Goal: Task Accomplishment & Management: Use online tool/utility

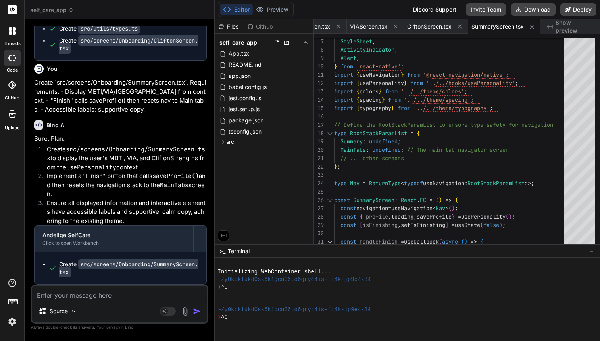
scroll to position [5432, 0]
click at [98, 299] on textarea at bounding box center [119, 292] width 175 height 14
paste textarea "Create `tests/generateSuggestions.test.ts` using jest-expo preset. Write 3 test…"
type textarea "Create `tests/generateSuggestions.test.ts` using jest-expo preset. Write 3 test…"
type textarea "x"
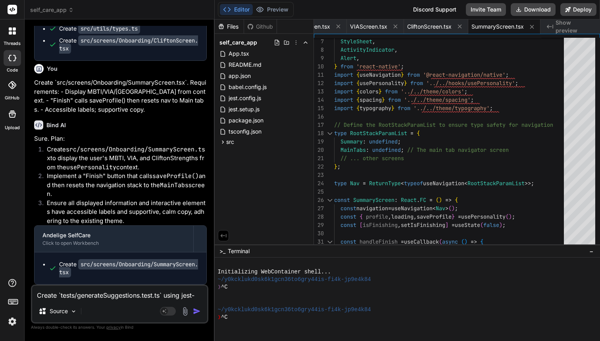
scroll to position [68, 0]
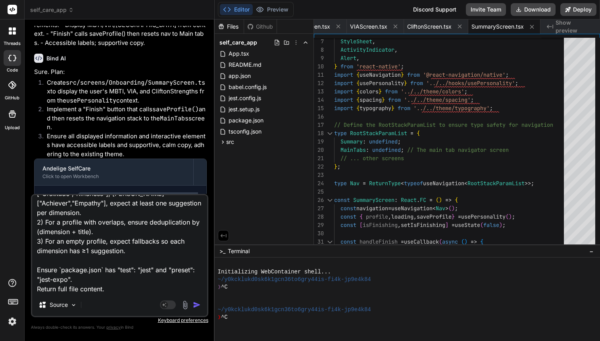
type textarea "Create `tests/generateSuggestions.test.ts` using jest-expo preset. Write 3 test…"
click at [197, 306] on img "button" at bounding box center [197, 305] width 8 height 8
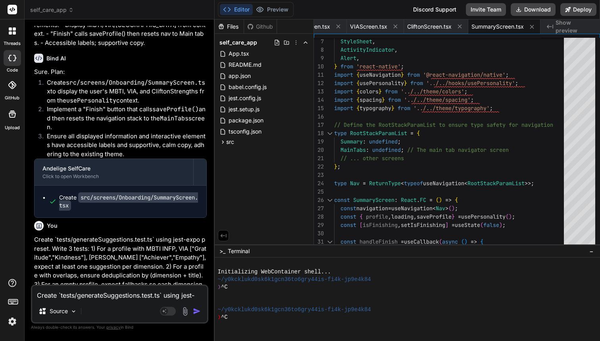
scroll to position [5574, 0]
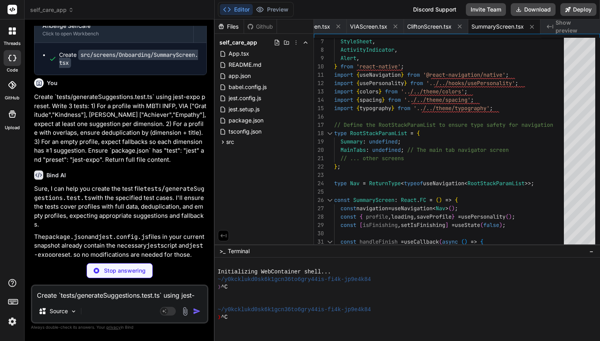
type textarea "x"
type textarea "(s) => s.dimension === 'emotional' && s.title === 'Name 3 Feelings' ) ).toBe(tr…"
type textarea "x"
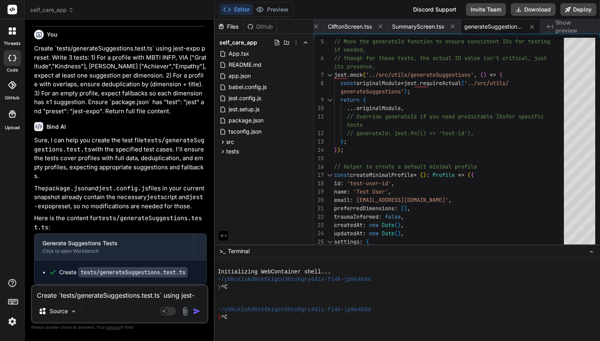
scroll to position [0, 0]
click at [126, 300] on div "Create `tests/generateSuggestions.test.ts` using jest-expo preset. Write 3 test…" at bounding box center [119, 303] width 177 height 39
click at [90, 295] on textarea "Create `tests/generateSuggestions.test.ts` using jest-expo preset. Write 3 test…" at bounding box center [119, 292] width 175 height 14
paste textarea "Create an `assets/` folder and add placeholder PNGs: - assets/icon.png - assets…"
type textarea "Create an `assets/` folder and add placeholder PNGs: - assets/icon.png - assets…"
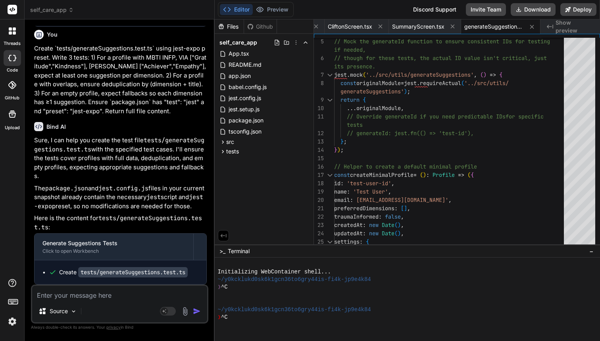
type textarea "x"
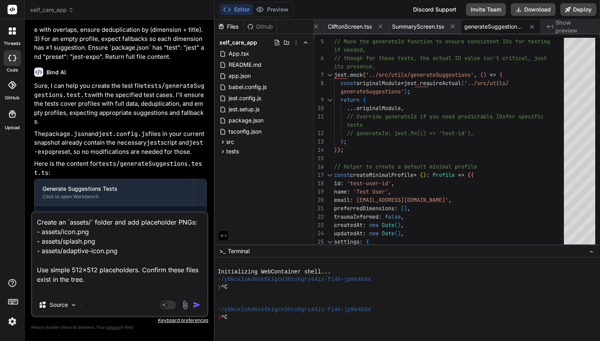
type textarea "Create an `assets/` folder and add placeholder PNGs: - assets/icon.png - assets…"
click at [197, 306] on img "button" at bounding box center [197, 305] width 8 height 8
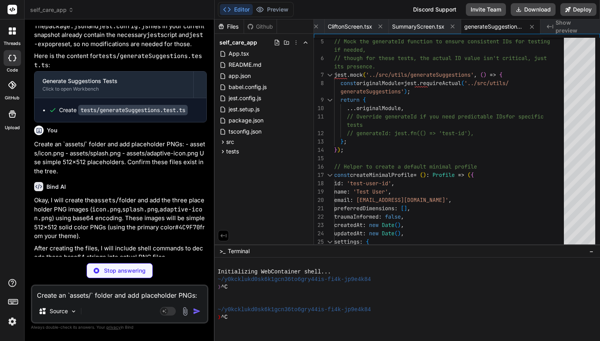
scroll to position [5777, 0]
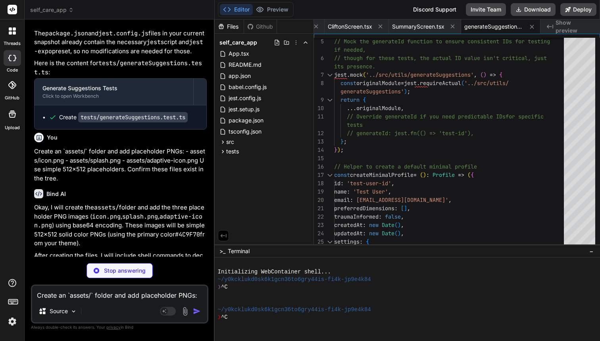
type textarea "x"
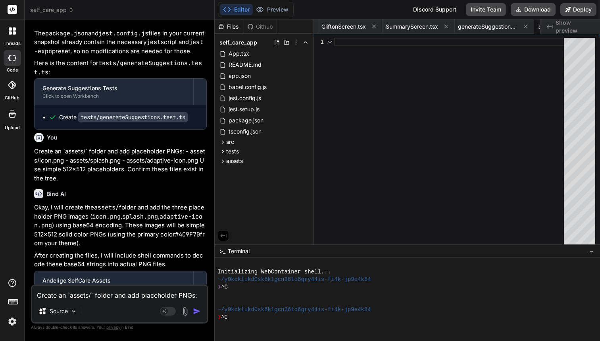
scroll to position [0, 2213]
